Goal: Check status: Check status

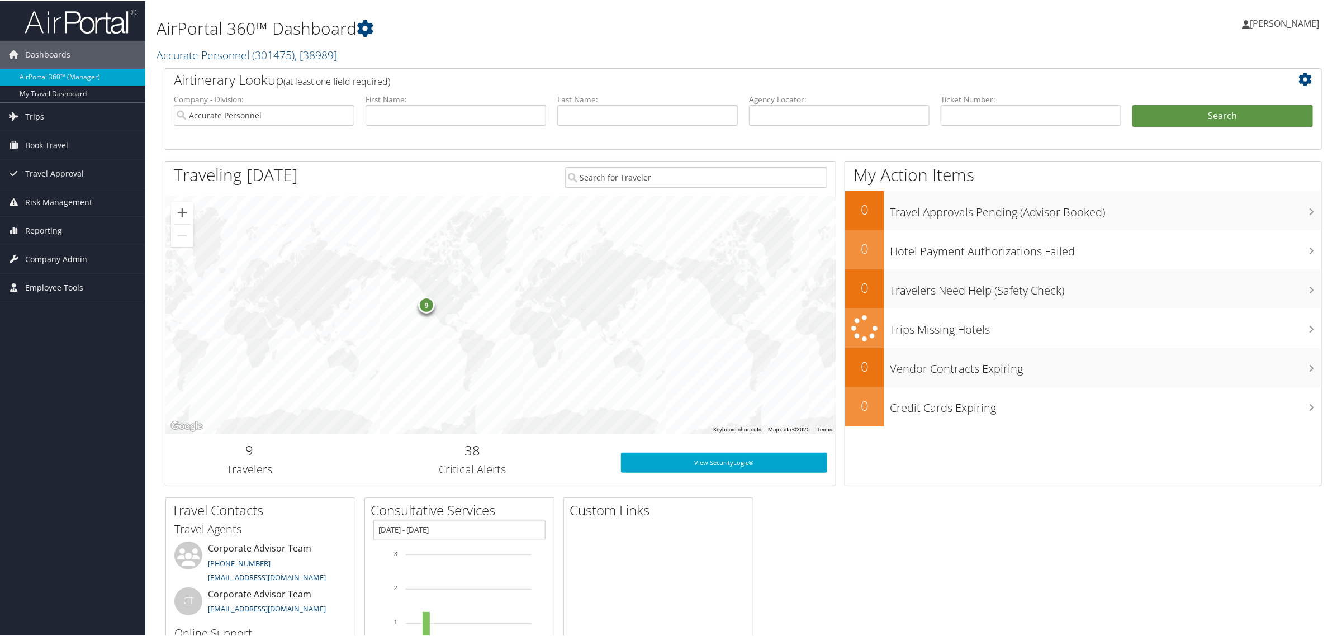
click at [1263, 24] on span "[PERSON_NAME]" at bounding box center [1284, 22] width 69 height 12
click at [1205, 101] on link "View Travel Profile" at bounding box center [1255, 99] width 125 height 19
click at [31, 115] on span "Trips" at bounding box center [34, 116] width 19 height 28
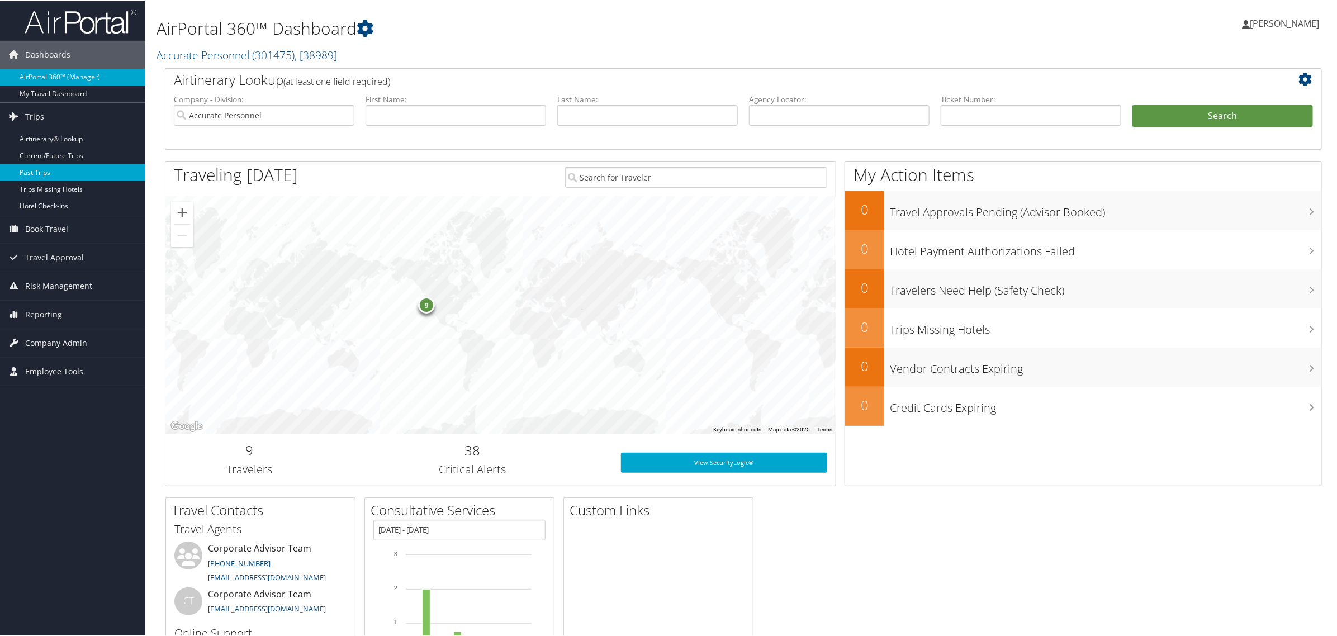
click at [35, 172] on link "Past Trips" at bounding box center [72, 171] width 145 height 17
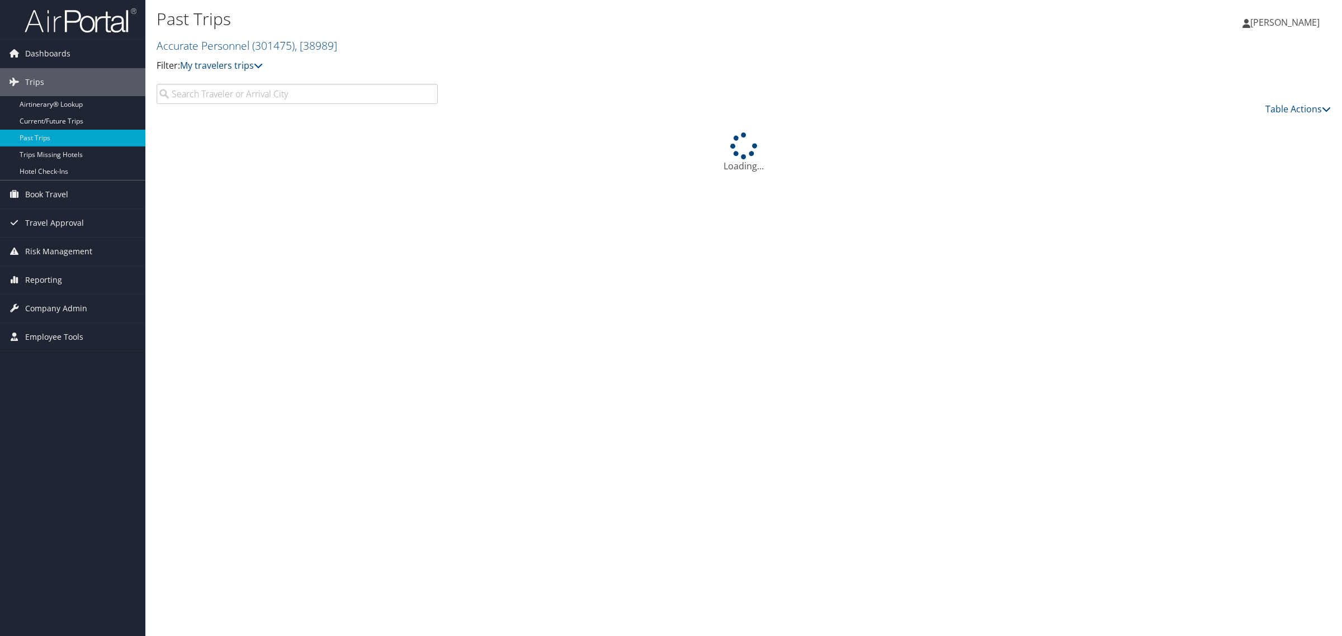
click at [210, 96] on input "search" at bounding box center [297, 94] width 281 height 20
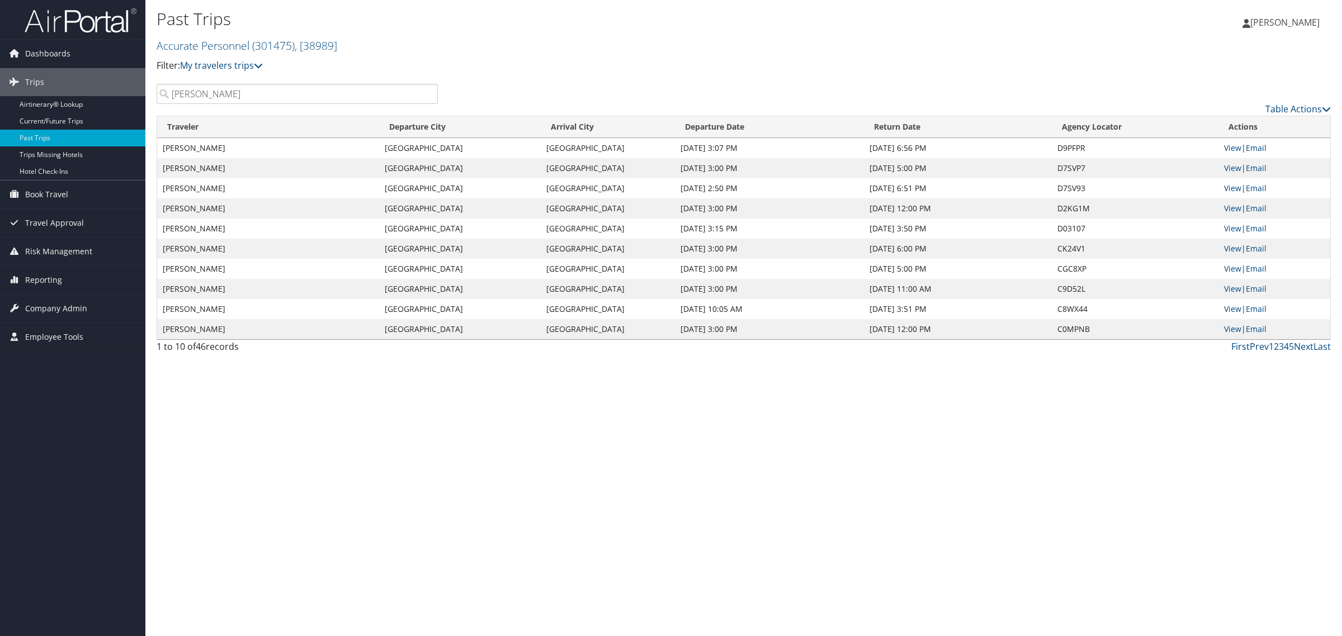
type input "Jose Cordero"
click at [638, 62] on p "Filter: My travelers trips" at bounding box center [548, 66] width 783 height 15
click at [916, 79] on div "Past Trips Accurate Personnel ( 301475 ) , [ 38989 ] Filter: My travelers trips…" at bounding box center [548, 45] width 783 height 78
click at [932, 83] on div "Past Trips Accurate Personnel ( 301475 ) , [ 38989 ] Filter: My travelers trips…" at bounding box center [548, 45] width 783 height 78
click at [621, 146] on td "Hartford" at bounding box center [608, 148] width 134 height 20
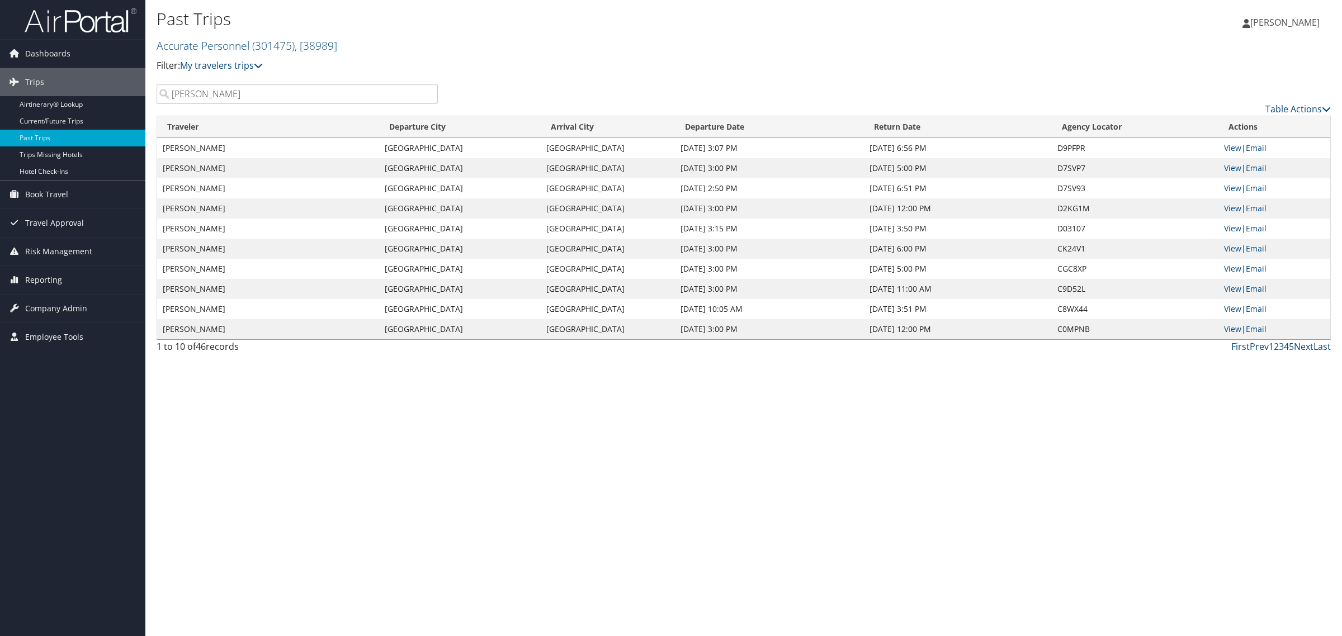
click at [594, 147] on td "Hartford" at bounding box center [608, 148] width 134 height 20
click at [821, 149] on td "Sep 4, 2025 3:07 PM" at bounding box center [769, 148] width 189 height 20
click at [767, 60] on p "Filter: My travelers trips" at bounding box center [548, 66] width 783 height 15
click at [812, 86] on div "Table Actions" at bounding box center [892, 100] width 893 height 32
click at [1231, 145] on link "View" at bounding box center [1232, 148] width 17 height 11
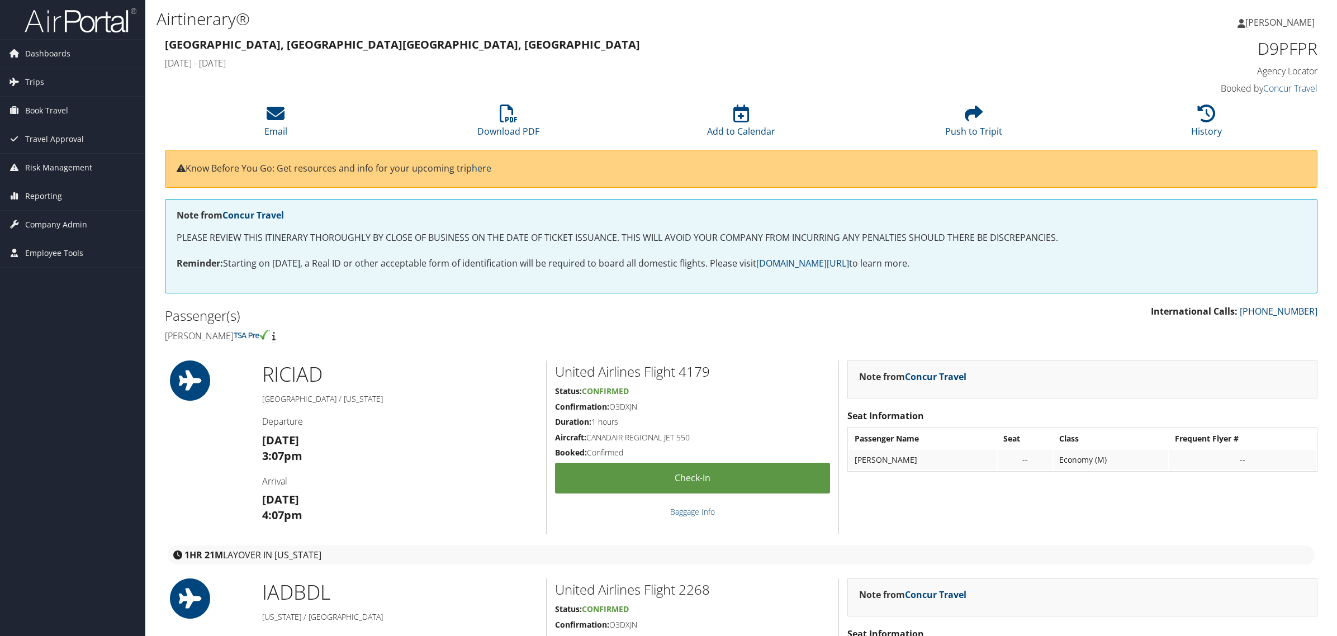
scroll to position [419, 0]
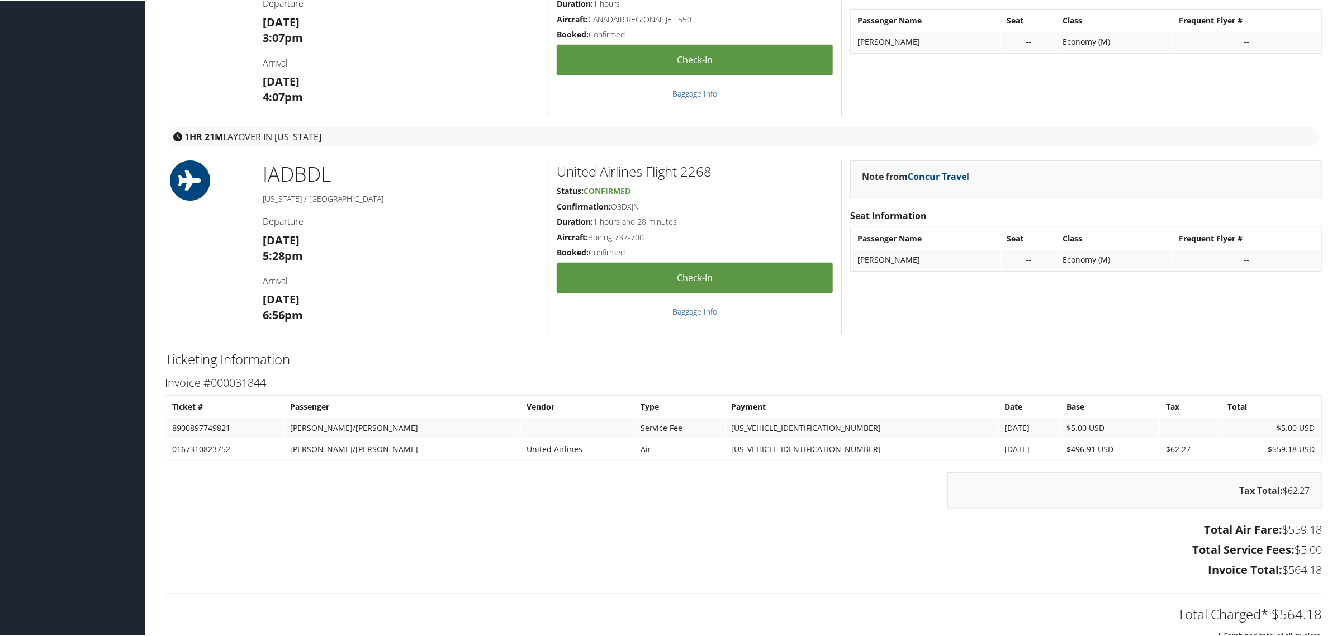
click at [1117, 549] on h3 "Total Service Fees: $5.00" at bounding box center [743, 549] width 1157 height 16
click at [917, 538] on div "Total Air Fare: $559.18 Total Service Fees: $5.00 Invoice Total: $564.18" at bounding box center [744, 550] width 1174 height 62
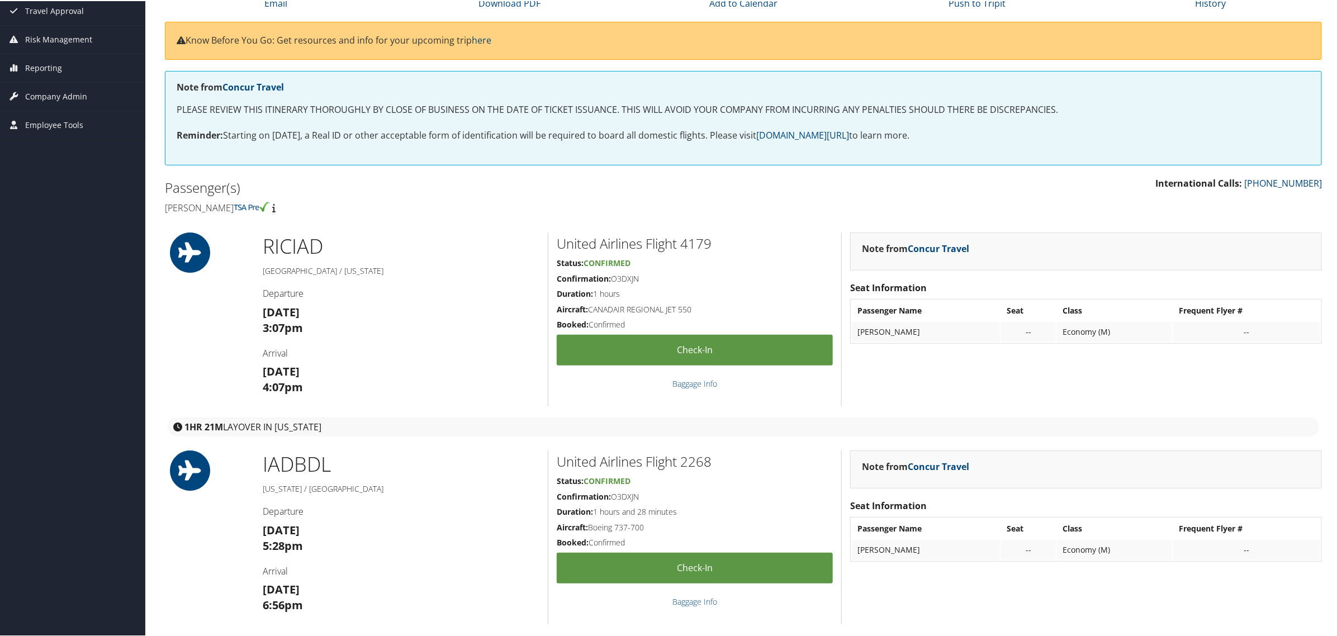
scroll to position [0, 0]
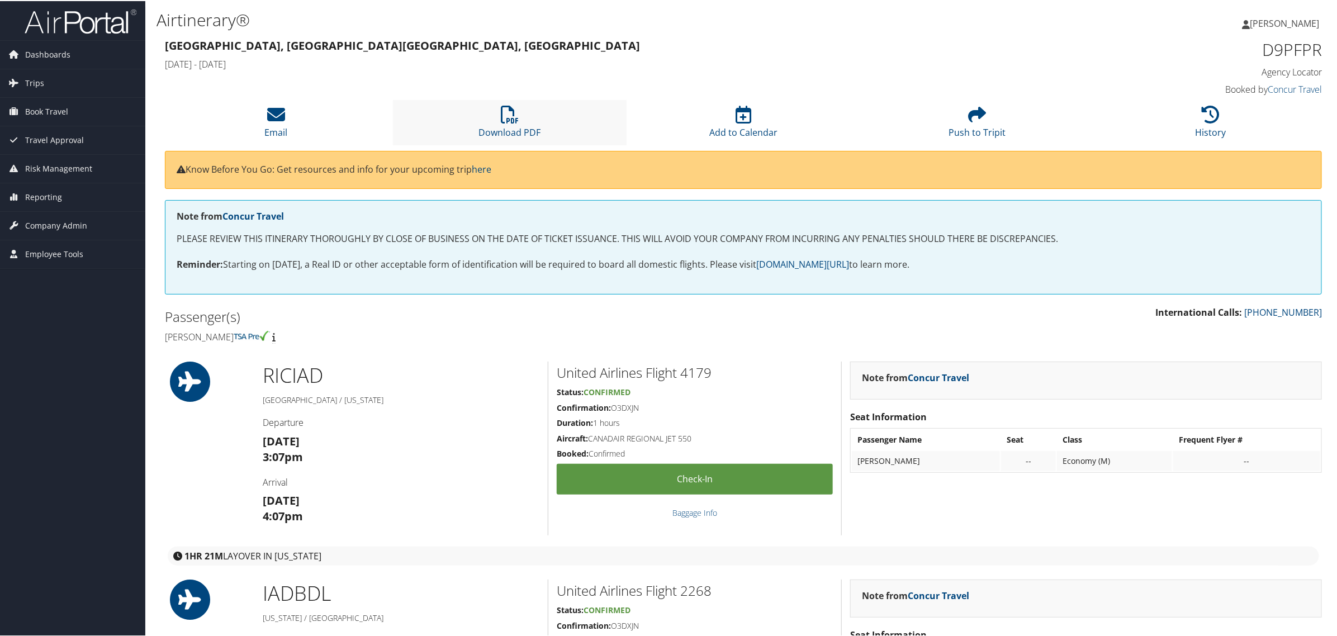
click at [524, 119] on li "Download PDF" at bounding box center [510, 121] width 234 height 45
click at [493, 330] on h4 "Jose luis Cordero" at bounding box center [450, 336] width 570 height 12
click at [462, 335] on h4 "Jose luis Cordero" at bounding box center [450, 336] width 570 height 12
click at [513, 340] on h4 "Jose luis Cordero" at bounding box center [450, 336] width 570 height 12
click at [582, 328] on div "Passenger(s) Jose luis Cordero" at bounding box center [450, 326] width 587 height 42
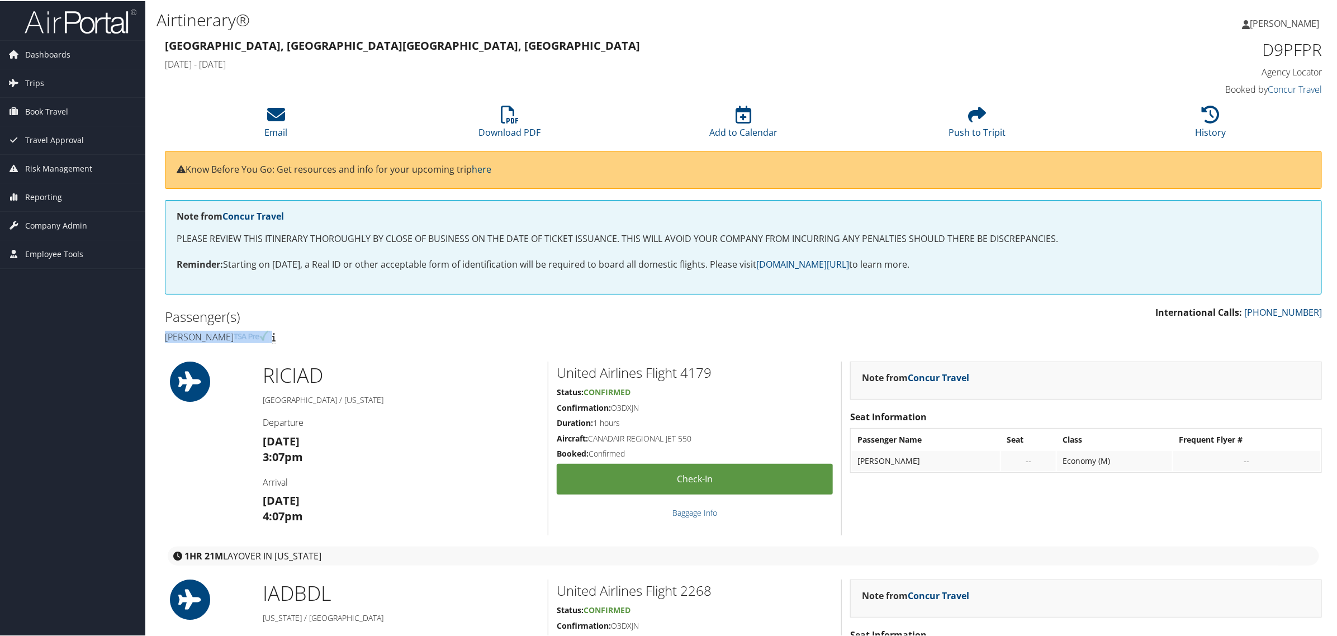
click at [496, 325] on div "Passenger(s) Jose luis Cordero" at bounding box center [450, 326] width 587 height 42
click at [555, 320] on h2 "Passenger(s)" at bounding box center [450, 315] width 570 height 19
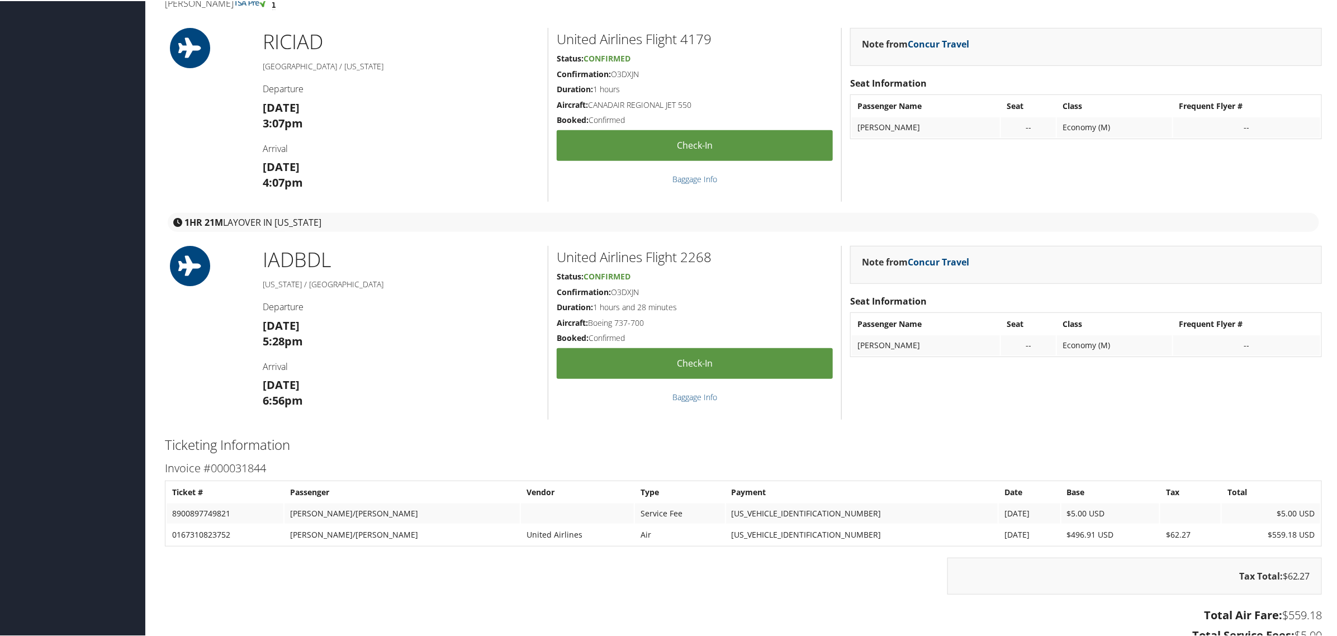
scroll to position [489, 0]
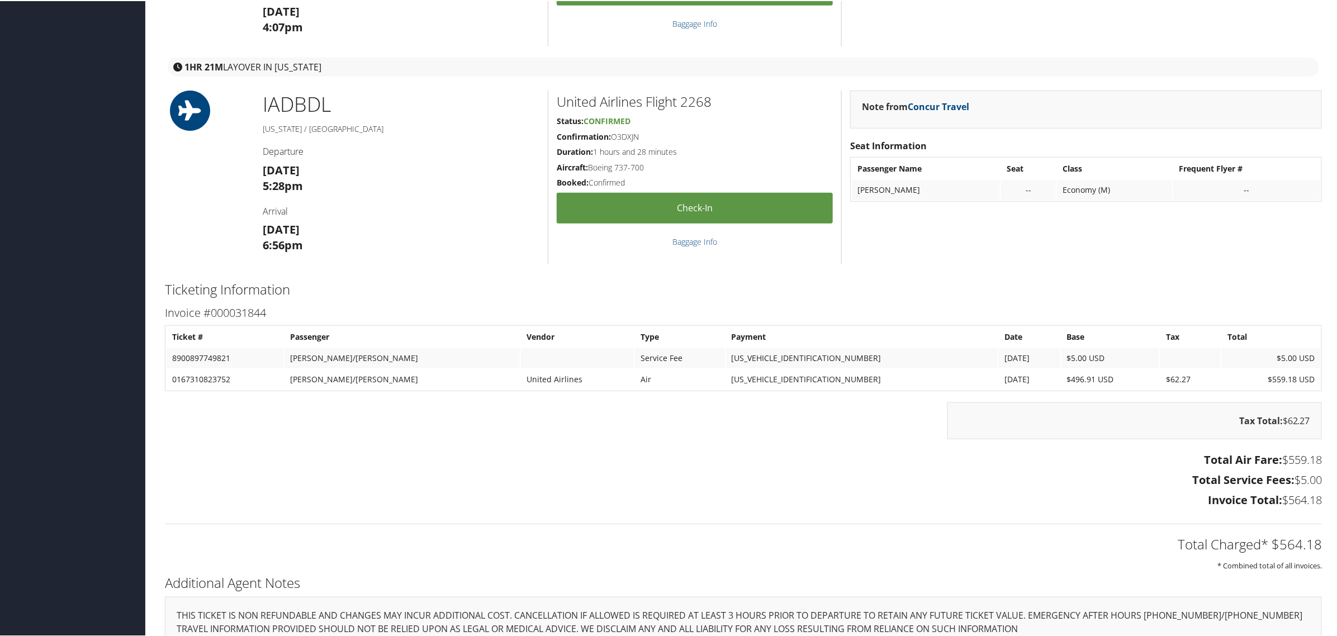
drag, startPoint x: 952, startPoint y: 471, endPoint x: 1272, endPoint y: 467, distance: 319.8
click at [960, 472] on h3 "Total Service Fees: $5.00" at bounding box center [743, 479] width 1157 height 16
click at [705, 503] on h3 "Invoice Total: $564.18" at bounding box center [743, 499] width 1157 height 16
drag, startPoint x: 1293, startPoint y: 456, endPoint x: 1313, endPoint y: 457, distance: 20.2
click at [1313, 457] on h3 "Total Air Fare: $559.18" at bounding box center [743, 459] width 1157 height 16
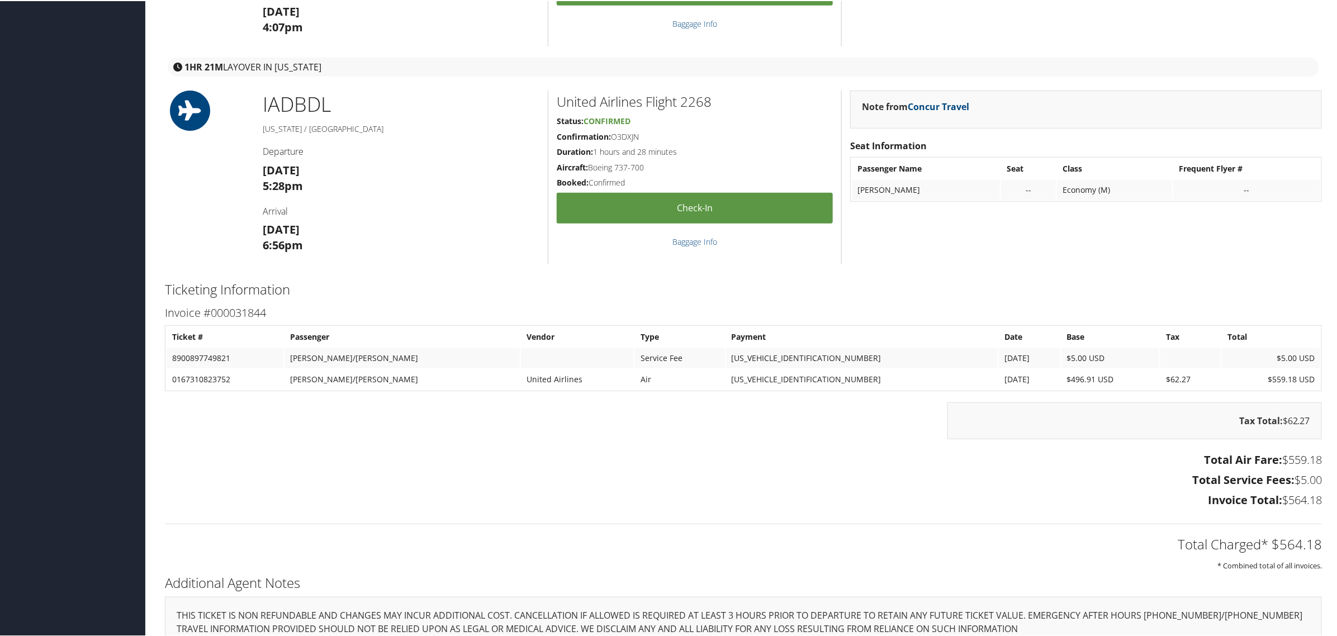
click at [1102, 498] on h3 "Invoice Total: $564.18" at bounding box center [743, 499] width 1157 height 16
click at [631, 460] on h3 "Total Air Fare: $559.18" at bounding box center [743, 459] width 1157 height 16
click at [639, 435] on div "Tax Total: $62.27" at bounding box center [744, 425] width 1174 height 48
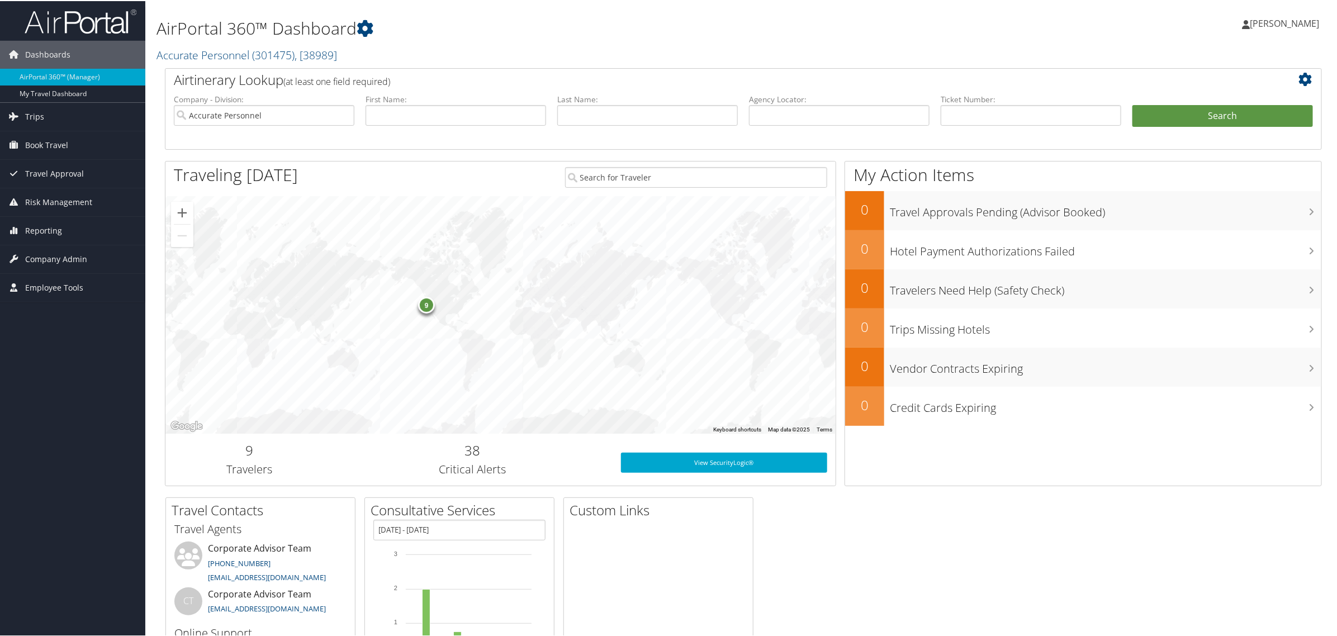
drag, startPoint x: 1273, startPoint y: 20, endPoint x: 1272, endPoint y: 45, distance: 25.2
click at [1272, 20] on span "[PERSON_NAME]" at bounding box center [1284, 22] width 69 height 12
click at [1237, 97] on link "View Travel Profile" at bounding box center [1255, 99] width 125 height 19
click at [1292, 26] on span "[PERSON_NAME]" at bounding box center [1284, 22] width 69 height 12
